Goal: Task Accomplishment & Management: Manage account settings

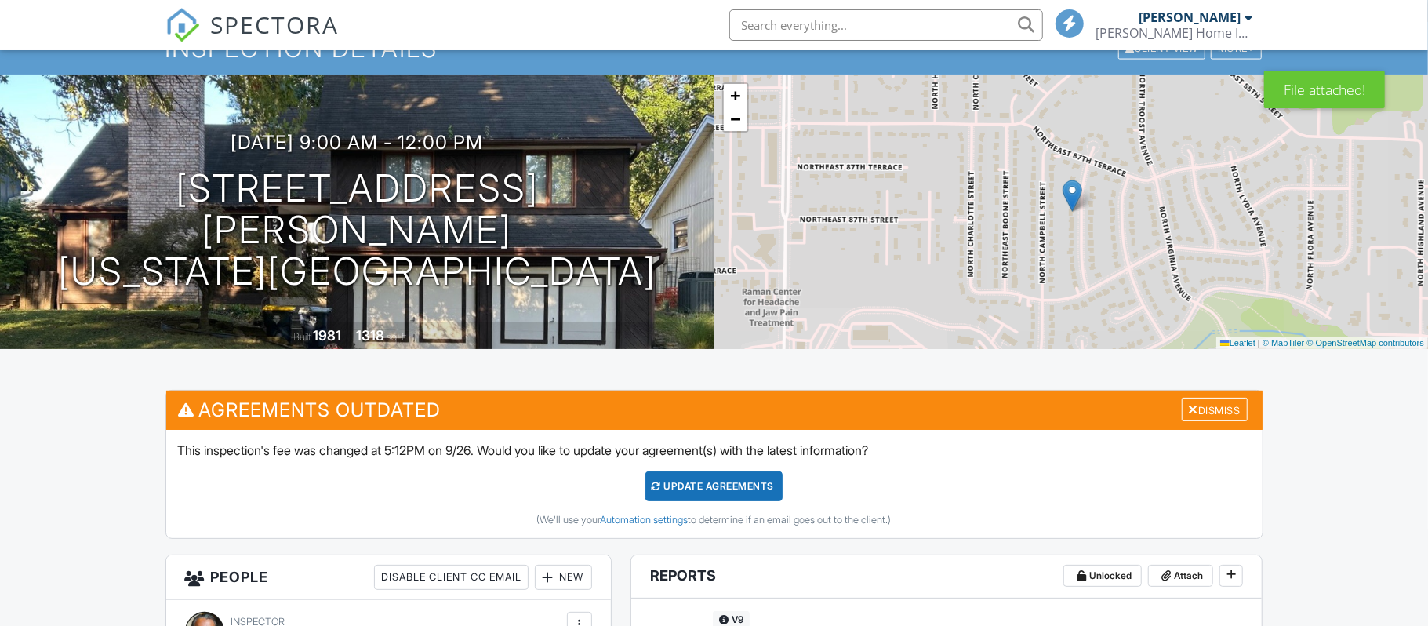
click at [228, 7] on div "Dashboard" at bounding box center [221, 0] width 60 height 13
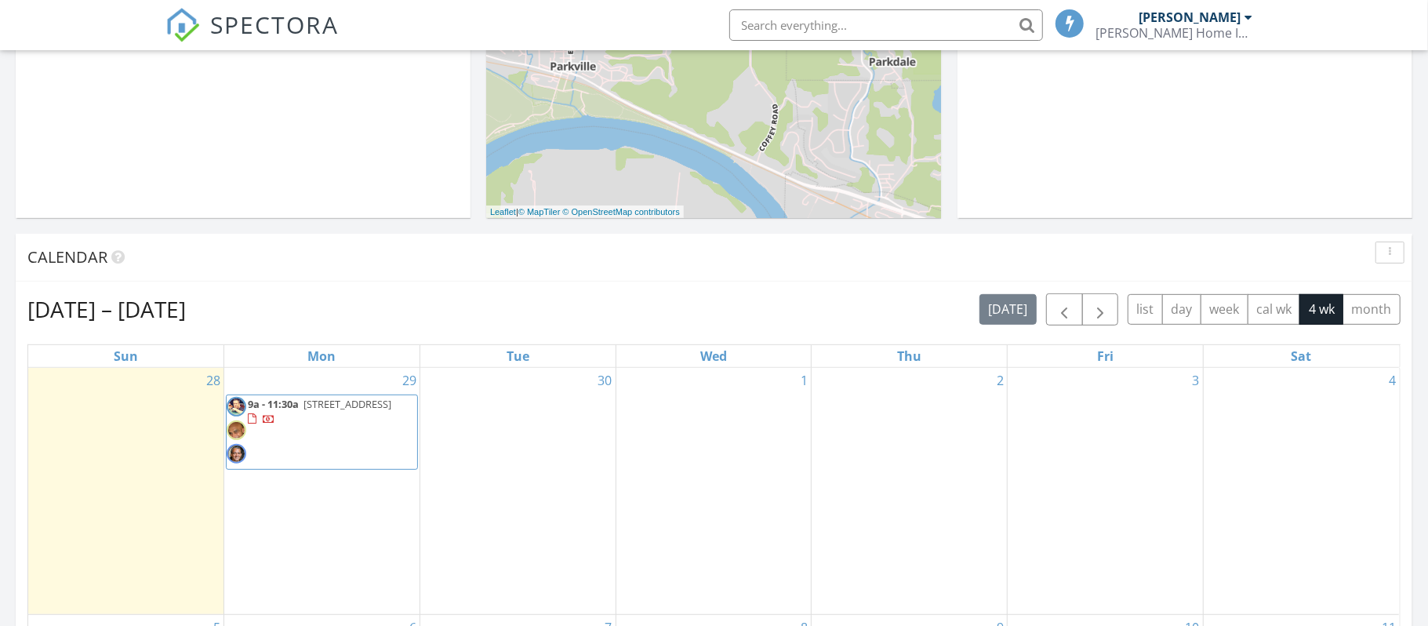
scroll to position [478, 0]
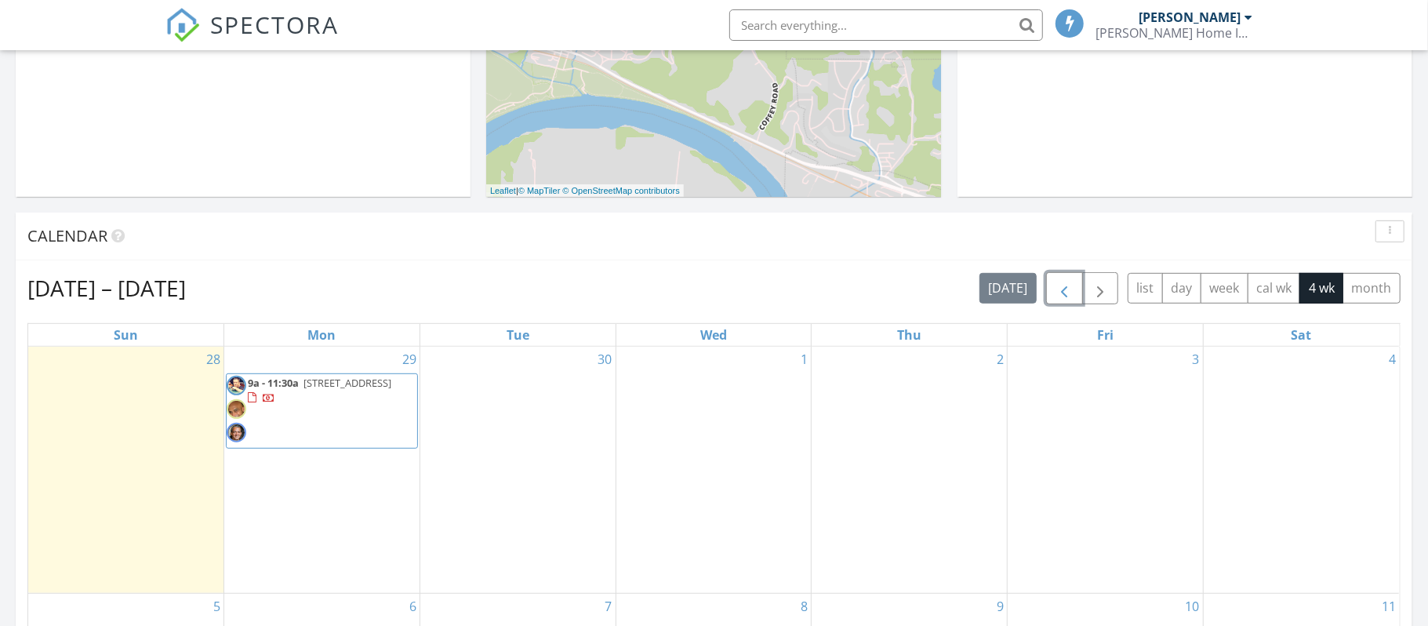
click at [1060, 289] on span "button" at bounding box center [1064, 288] width 19 height 19
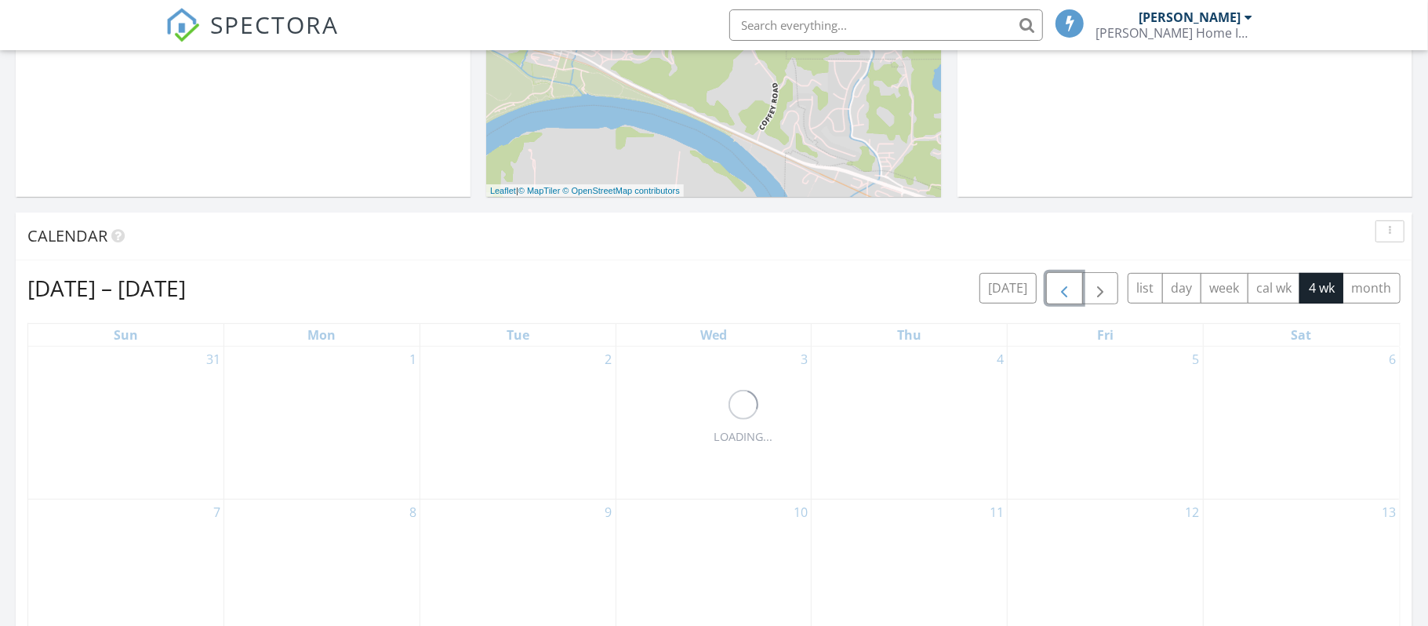
scroll to position [969, 0]
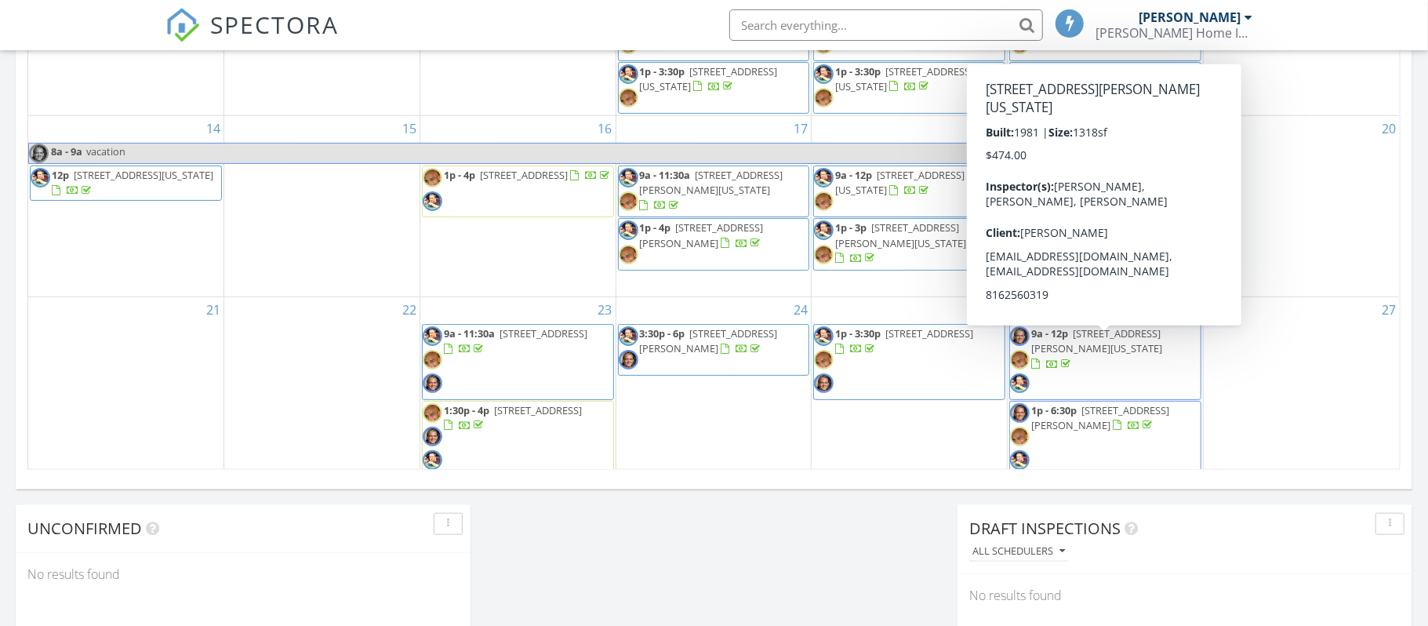
click at [1090, 347] on span "8704 N Harrison St, Kansas City 64155" at bounding box center [1096, 340] width 131 height 29
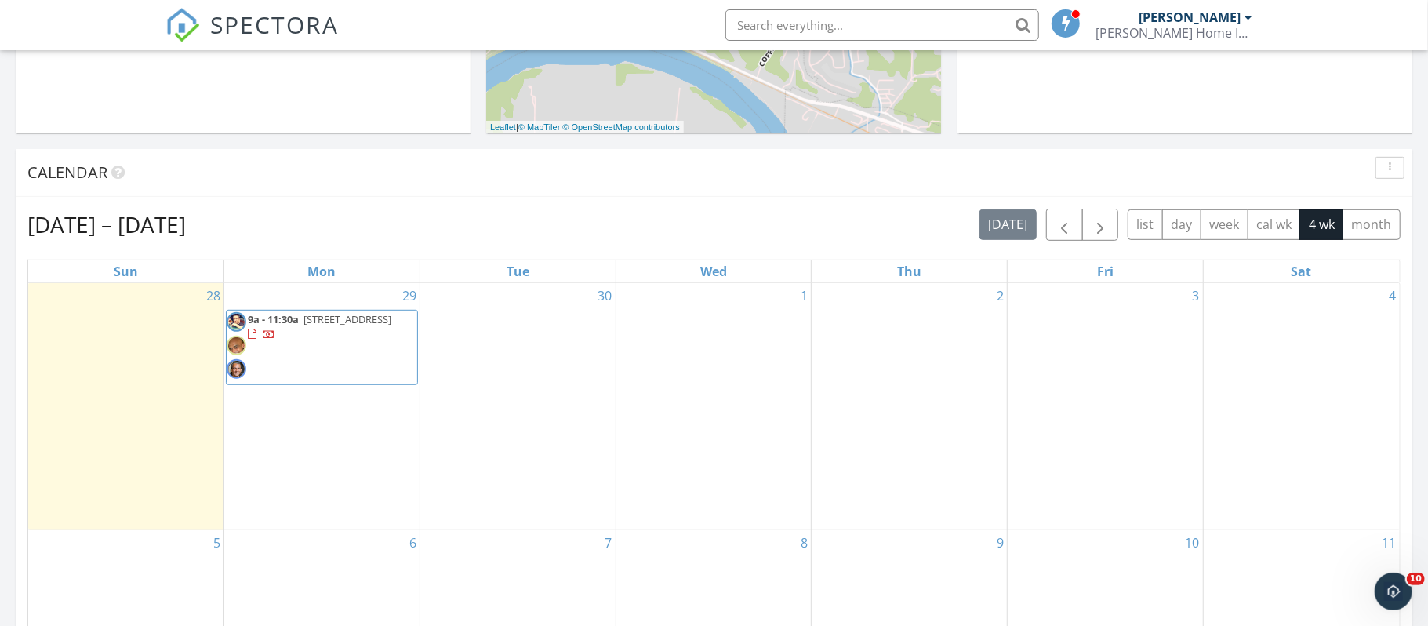
scroll to position [534, 0]
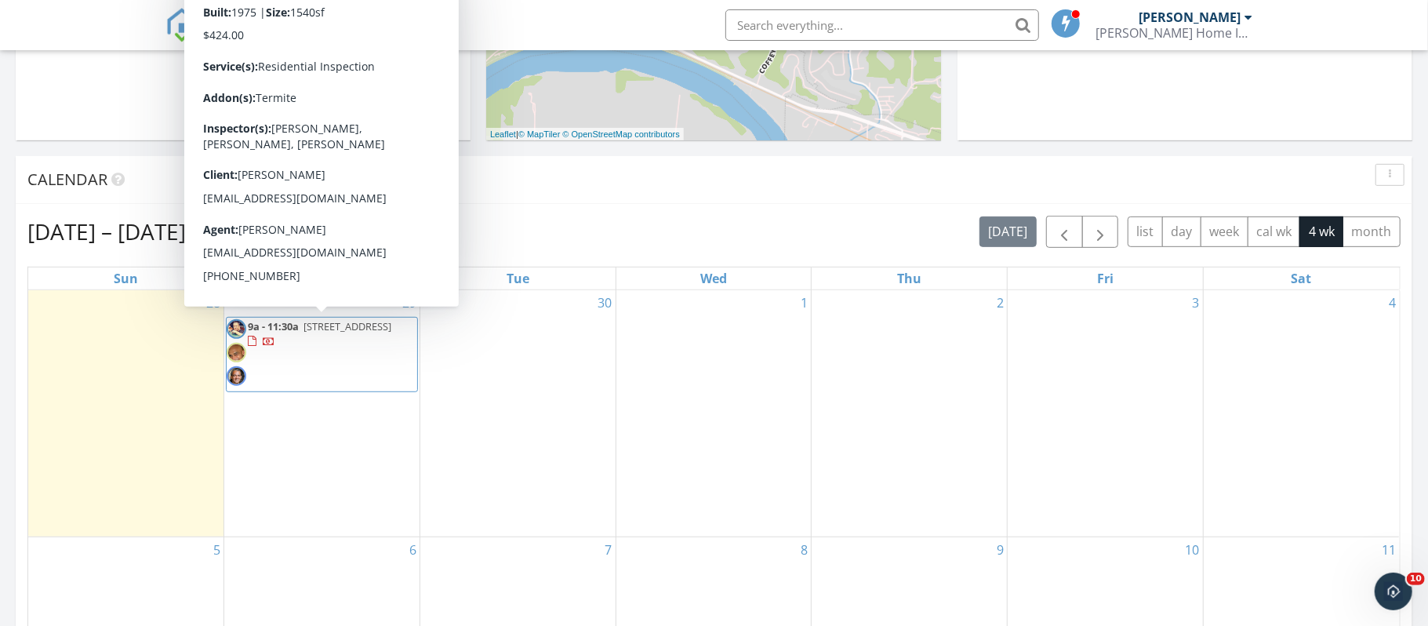
click at [304, 333] on span "8946 Country Hill Ct, Lenexa 66215" at bounding box center [348, 326] width 88 height 14
